Goal: Navigation & Orientation: Understand site structure

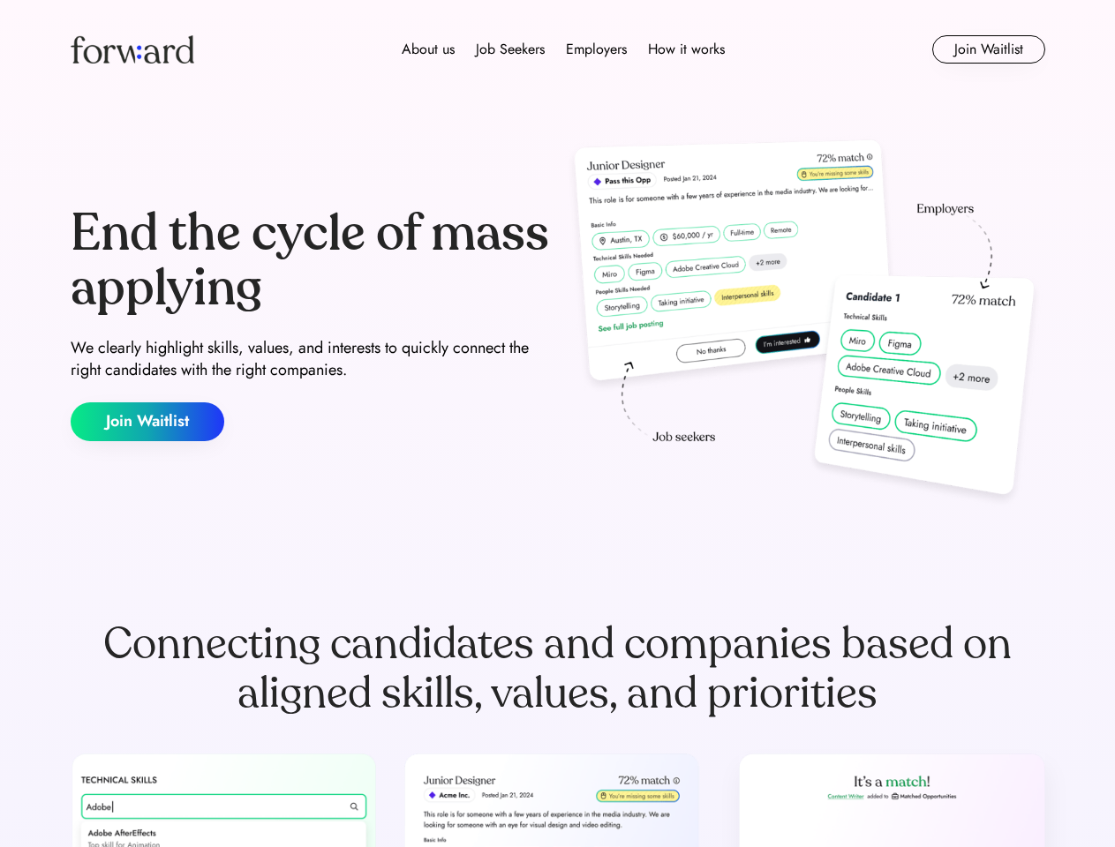
click at [557, 424] on div "End the cycle of mass applying We clearly highlight skills, values, and interes…" at bounding box center [558, 324] width 974 height 380
click at [558, 49] on div "About us Job Seekers Employers How it works" at bounding box center [563, 49] width 696 height 21
click at [132, 49] on img at bounding box center [133, 49] width 124 height 28
click at [563, 49] on div "About us Job Seekers Employers How it works" at bounding box center [563, 49] width 696 height 21
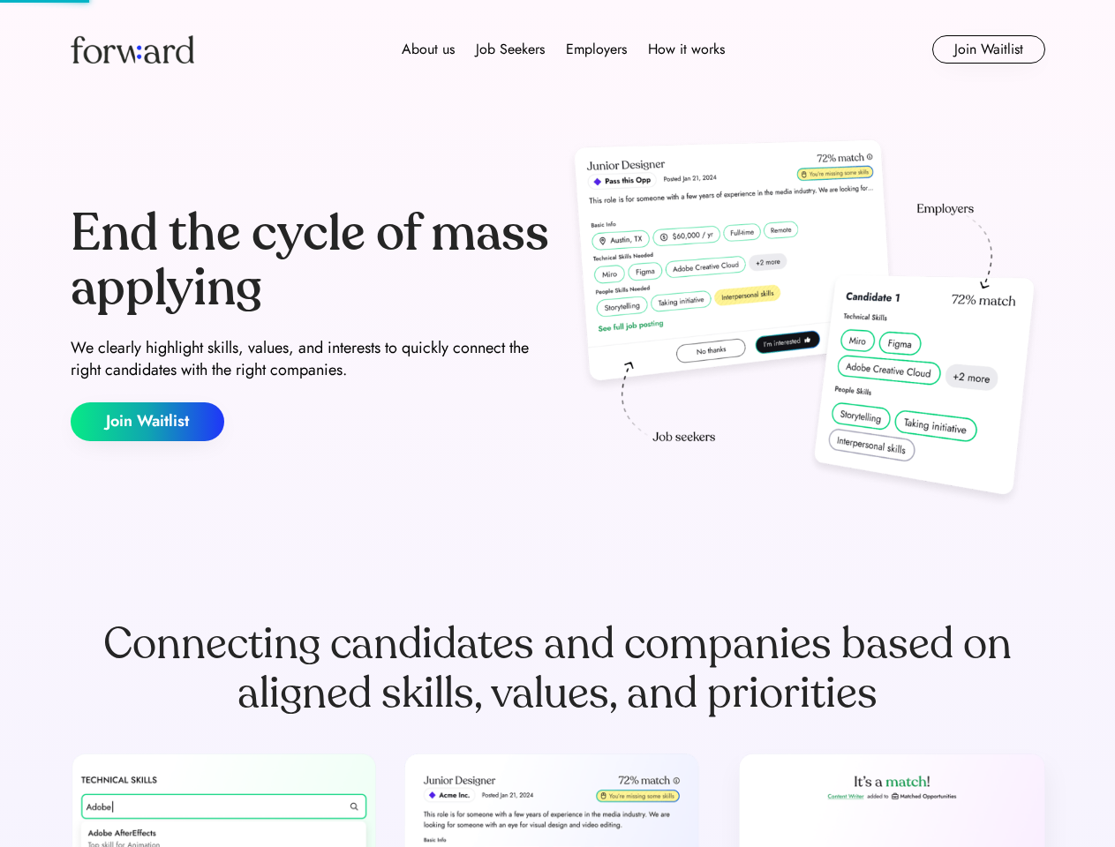
click at [428, 49] on div "About us" at bounding box center [428, 49] width 53 height 21
click at [510, 49] on div "Job Seekers" at bounding box center [510, 49] width 69 height 21
click at [596, 49] on div "Employers" at bounding box center [596, 49] width 61 height 21
click at [685, 49] on div "How it works" at bounding box center [686, 49] width 77 height 21
click at [988, 49] on button "Join Waitlist" at bounding box center [988, 49] width 113 height 28
